Goal: Information Seeking & Learning: Learn about a topic

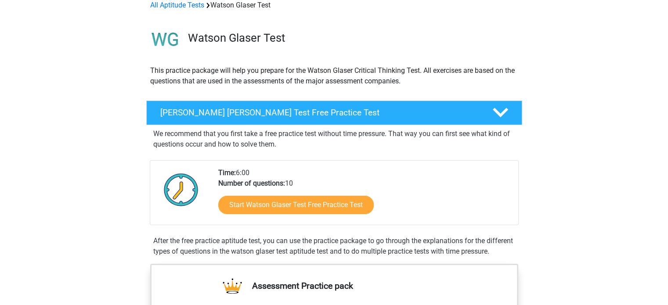
scroll to position [88, 0]
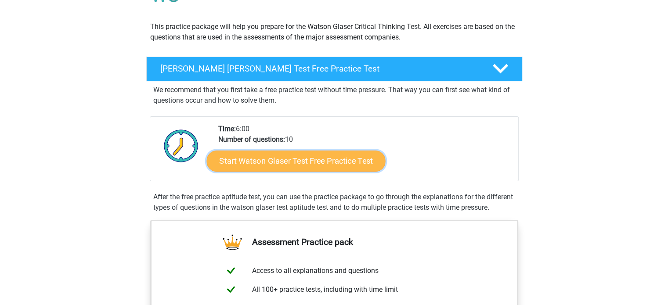
click at [295, 162] on link "Start Watson Glaser Test Free Practice Test" at bounding box center [295, 161] width 179 height 21
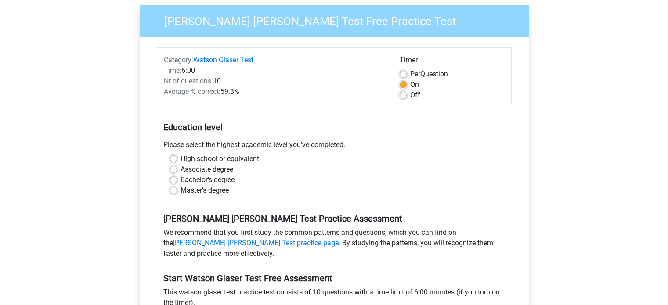
scroll to position [88, 0]
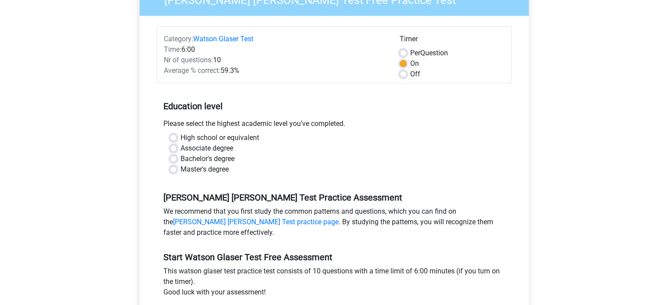
click at [180, 158] on label "Bachelor's degree" at bounding box center [207, 159] width 54 height 11
click at [173, 158] on input "Bachelor's degree" at bounding box center [173, 158] width 7 height 9
radio input "true"
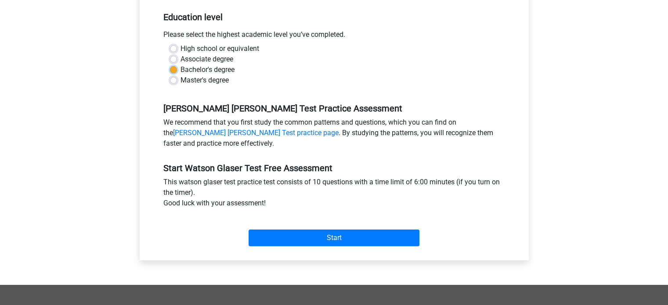
scroll to position [219, 0]
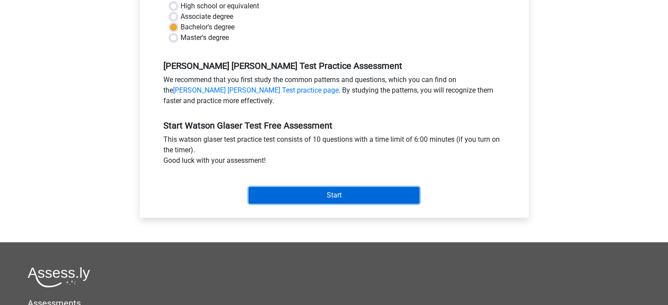
click at [355, 194] on input "Start" at bounding box center [333, 195] width 171 height 17
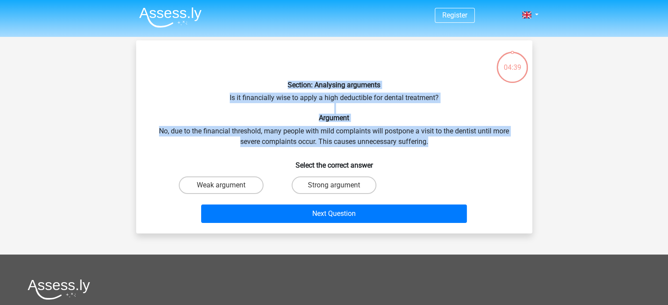
drag, startPoint x: 462, startPoint y: 140, endPoint x: 274, endPoint y: 86, distance: 195.6
click at [274, 86] on div "Section: Analysing arguments Is it financially wise to apply a high deductible …" at bounding box center [334, 136] width 389 height 179
copy div "Section: Analysing arguments Is it financially wise to apply a high deductible …"
click at [374, 135] on div "Section: Analysing arguments Is it financially wise to apply a high deductible …" at bounding box center [334, 136] width 389 height 179
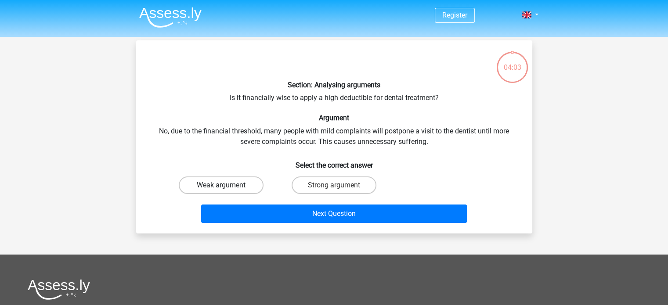
click at [193, 176] on div "Weak argument" at bounding box center [221, 185] width 113 height 25
click at [202, 187] on label "Weak argument" at bounding box center [221, 185] width 85 height 18
click at [221, 187] on input "Weak argument" at bounding box center [224, 188] width 6 height 6
radio input "true"
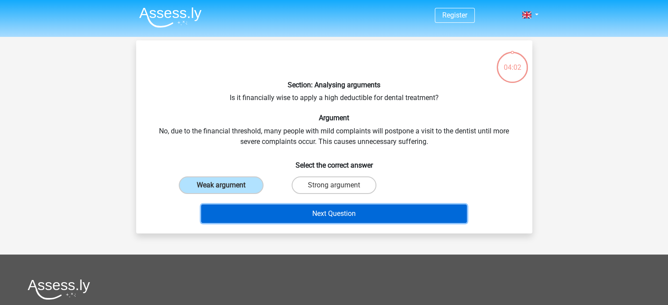
click at [262, 219] on button "Next Question" at bounding box center [334, 214] width 266 height 18
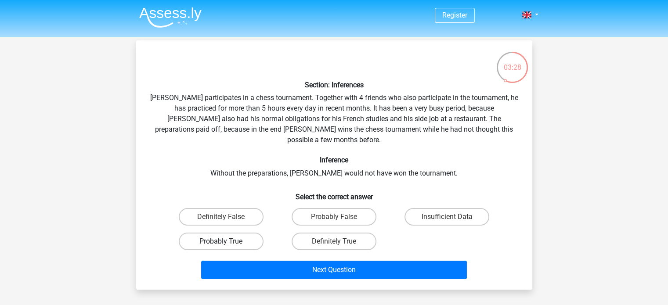
click at [230, 233] on label "Probably True" at bounding box center [221, 242] width 85 height 18
click at [226, 241] on input "Probably True" at bounding box center [224, 244] width 6 height 6
radio input "true"
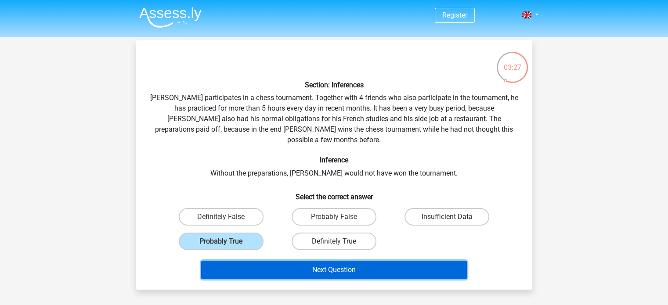
click at [295, 261] on button "Next Question" at bounding box center [334, 270] width 266 height 18
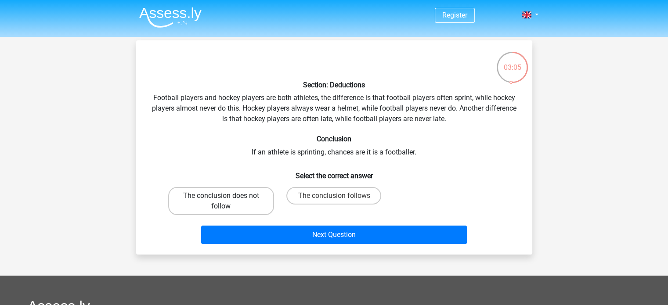
click at [253, 208] on label "The conclusion does not follow" at bounding box center [221, 201] width 106 height 28
click at [226, 201] on input "The conclusion does not follow" at bounding box center [224, 199] width 6 height 6
radio input "true"
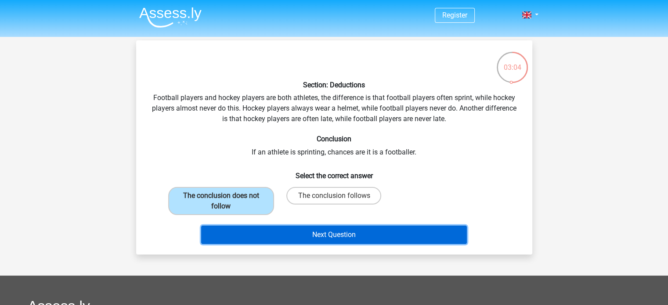
click at [276, 240] on button "Next Question" at bounding box center [334, 235] width 266 height 18
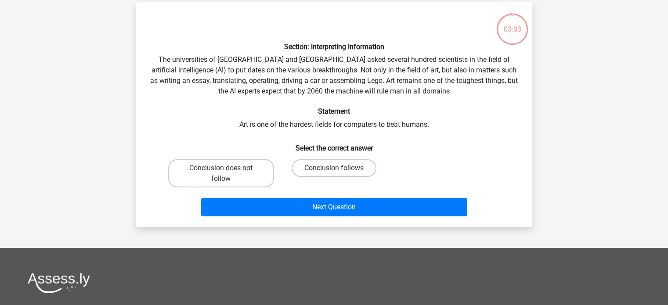
scroll to position [40, 0]
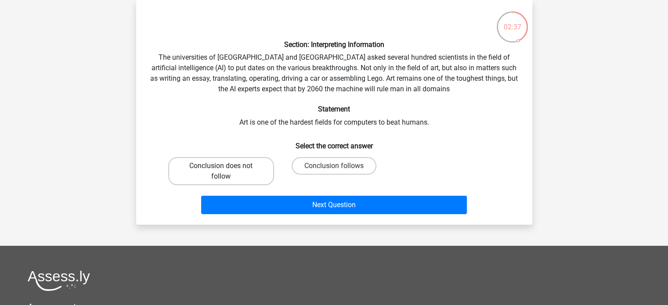
click at [233, 168] on label "Conclusion does not follow" at bounding box center [221, 171] width 106 height 28
click at [226, 168] on input "Conclusion does not follow" at bounding box center [224, 169] width 6 height 6
radio input "true"
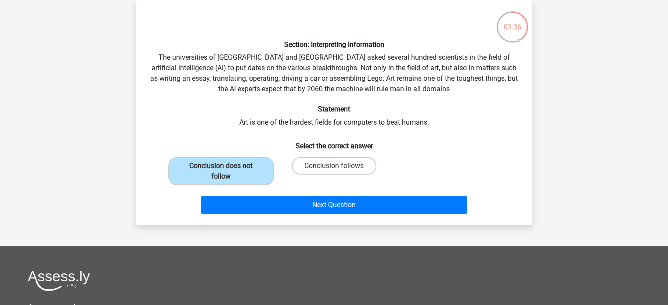
click at [283, 189] on div "Next Question" at bounding box center [334, 203] width 368 height 29
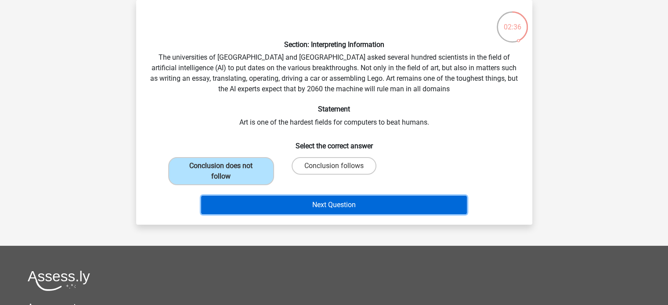
click at [298, 213] on button "Next Question" at bounding box center [334, 205] width 266 height 18
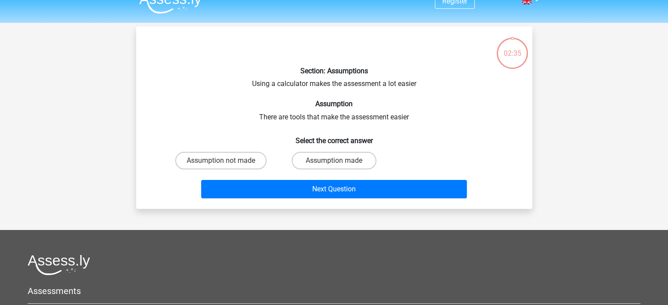
scroll to position [0, 0]
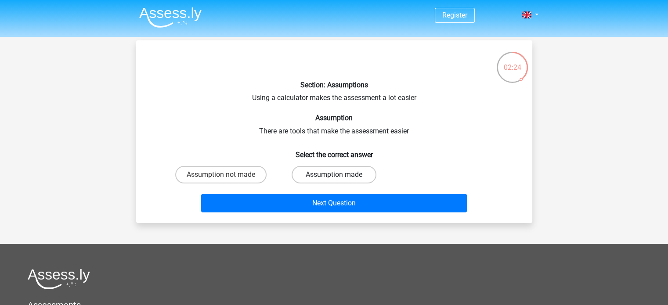
click at [298, 170] on label "Assumption made" at bounding box center [333, 175] width 85 height 18
click at [334, 175] on input "Assumption made" at bounding box center [337, 178] width 6 height 6
radio input "true"
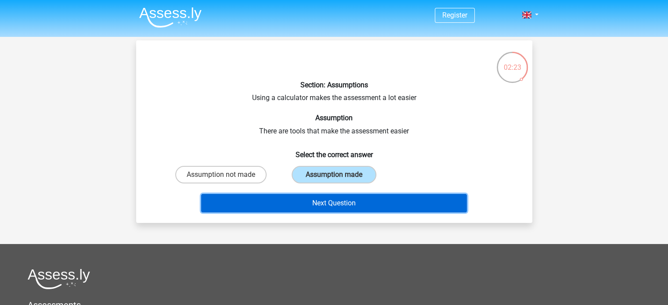
click at [300, 198] on button "Next Question" at bounding box center [334, 203] width 266 height 18
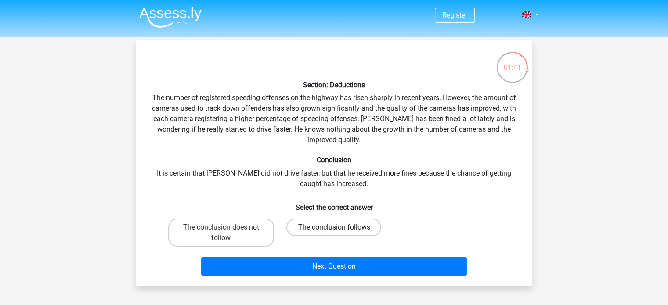
click at [316, 233] on label "The conclusion follows" at bounding box center [333, 228] width 95 height 18
click at [334, 233] on input "The conclusion follows" at bounding box center [337, 230] width 6 height 6
radio input "true"
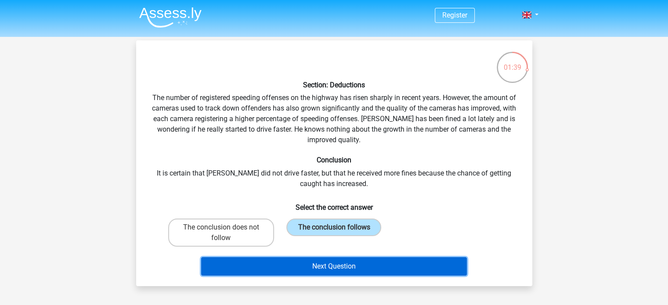
click at [285, 267] on button "Next Question" at bounding box center [334, 266] width 266 height 18
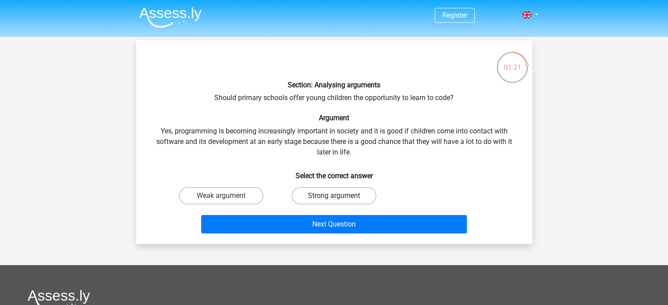
click at [362, 189] on label "Strong argument" at bounding box center [333, 196] width 85 height 18
click at [339, 196] on input "Strong argument" at bounding box center [337, 199] width 6 height 6
radio input "true"
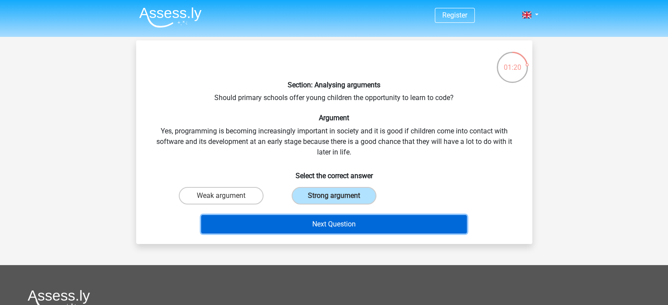
click at [374, 228] on button "Next Question" at bounding box center [334, 224] width 266 height 18
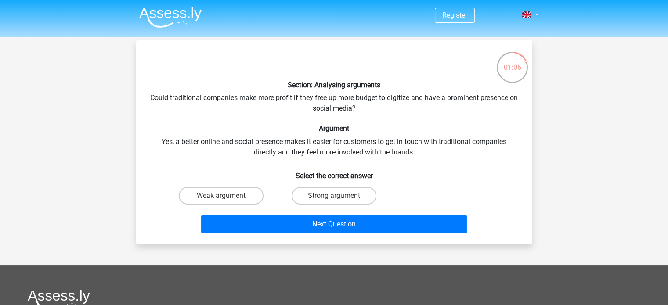
click at [338, 197] on input "Strong argument" at bounding box center [337, 199] width 6 height 6
radio input "true"
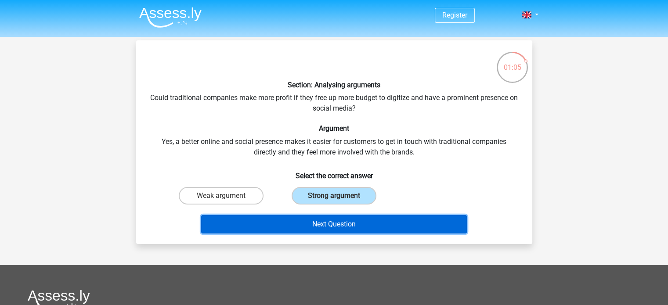
click at [235, 226] on button "Next Question" at bounding box center [334, 224] width 266 height 18
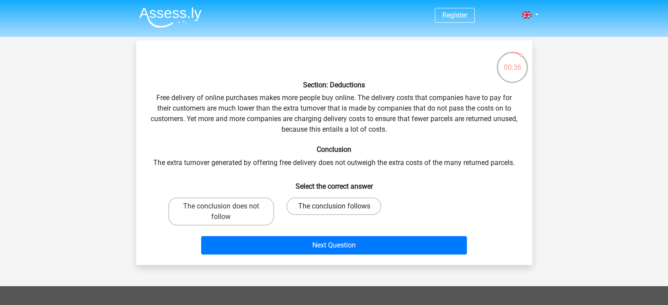
click at [295, 212] on label "The conclusion follows" at bounding box center [333, 207] width 95 height 18
click at [334, 212] on input "The conclusion follows" at bounding box center [337, 209] width 6 height 6
radio input "true"
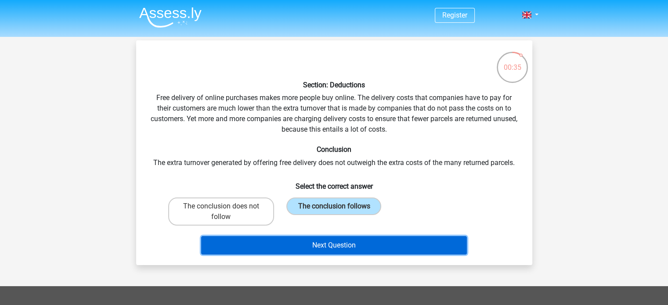
click at [303, 240] on button "Next Question" at bounding box center [334, 245] width 266 height 18
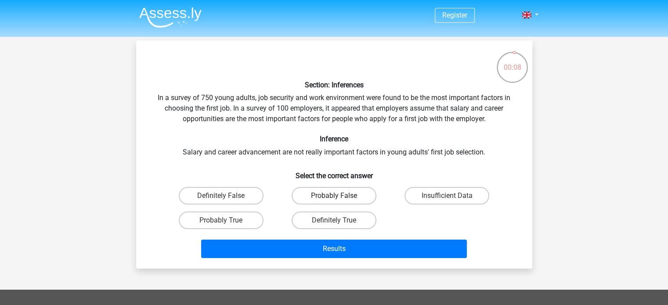
click at [363, 195] on label "Probably False" at bounding box center [333, 196] width 85 height 18
click at [339, 196] on input "Probably False" at bounding box center [337, 199] width 6 height 6
radio input "true"
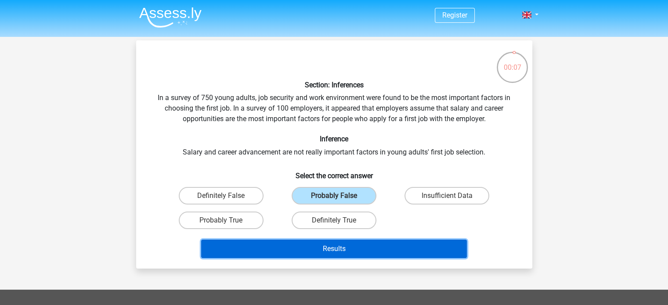
click at [273, 246] on button "Results" at bounding box center [334, 249] width 266 height 18
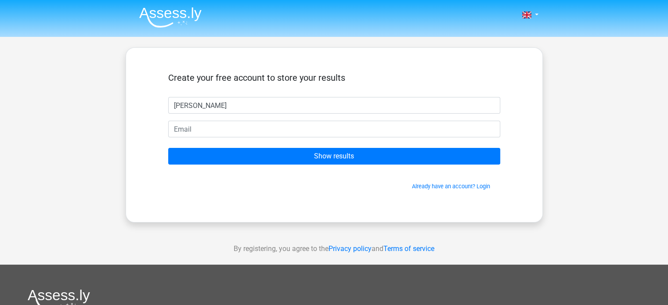
type input "Olivia"
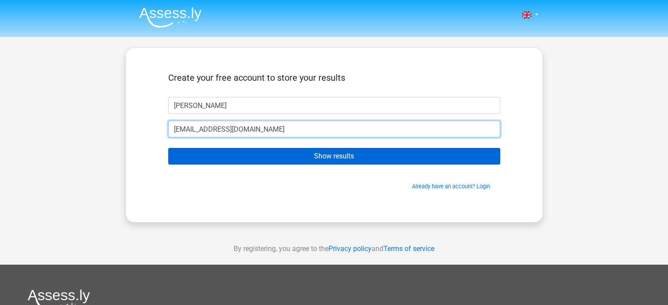
type input "22trassero@gmail.com"
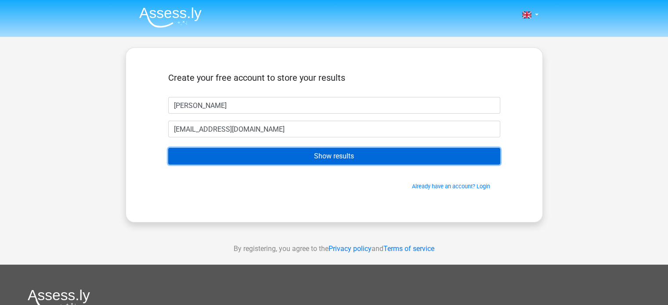
click at [230, 158] on input "Show results" at bounding box center [334, 156] width 332 height 17
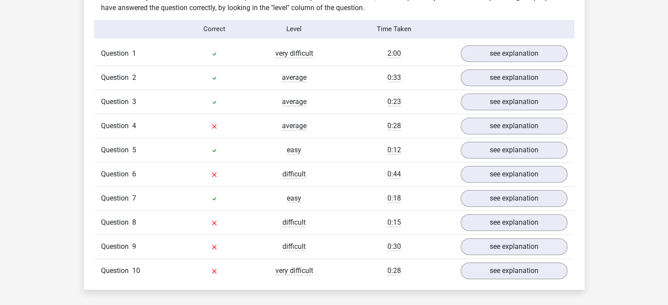
scroll to position [702, 0]
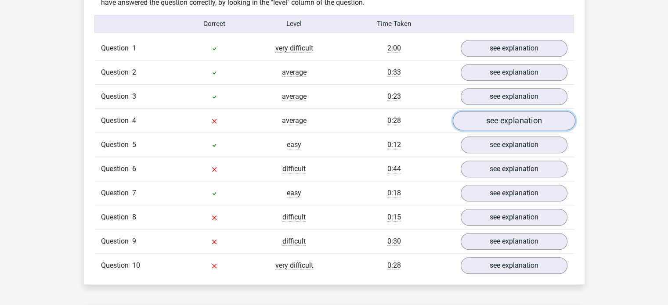
click at [502, 119] on link "see explanation" at bounding box center [513, 120] width 122 height 19
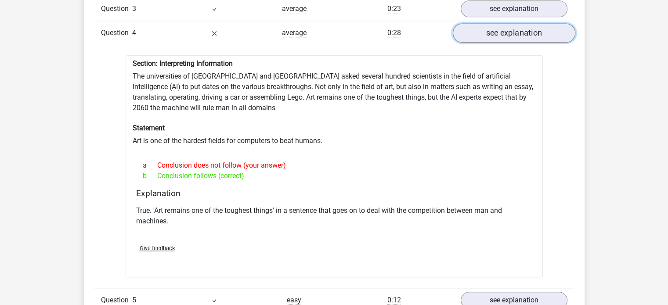
scroll to position [746, 0]
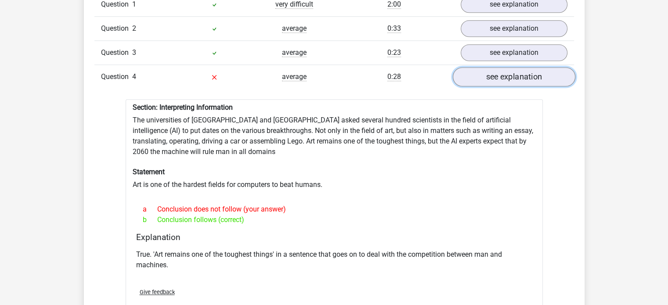
click at [488, 81] on link "see explanation" at bounding box center [513, 76] width 122 height 19
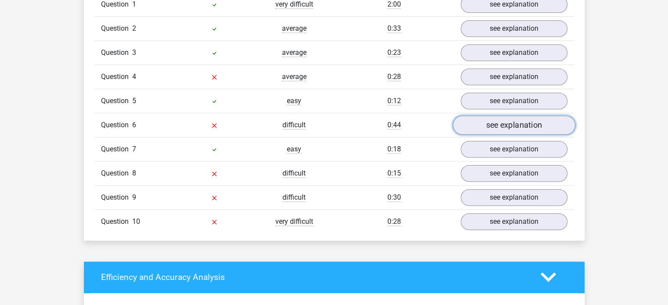
click at [512, 125] on link "see explanation" at bounding box center [513, 124] width 122 height 19
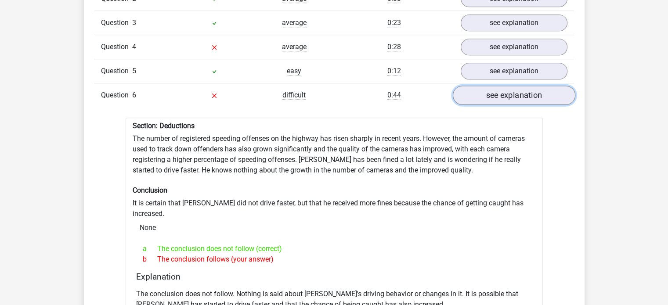
scroll to position [790, 0]
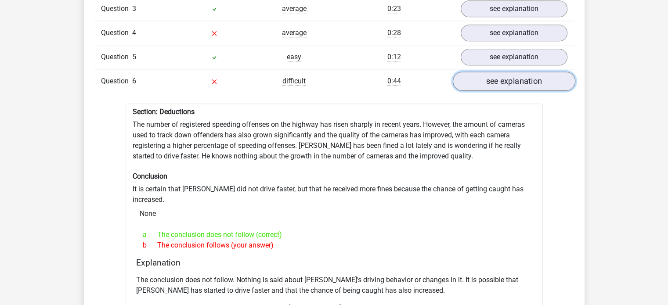
click at [501, 80] on link "see explanation" at bounding box center [513, 81] width 122 height 19
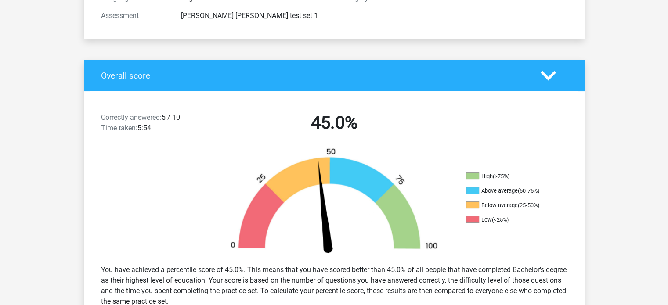
scroll to position [0, 0]
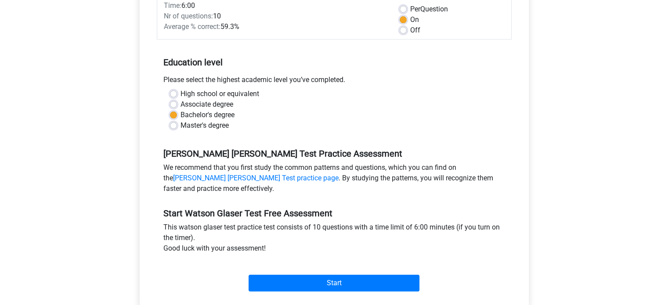
scroll to position [176, 0]
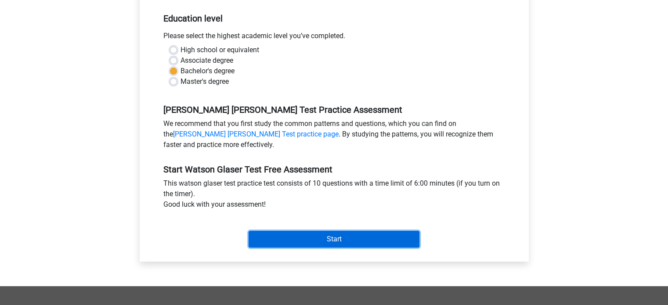
click at [327, 242] on input "Start" at bounding box center [333, 239] width 171 height 17
